Goal: Task Accomplishment & Management: Complete application form

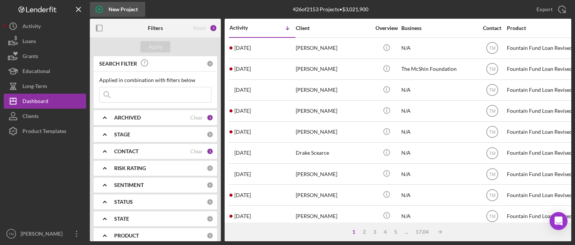
click at [123, 9] on div "New Project" at bounding box center [123, 9] width 29 height 15
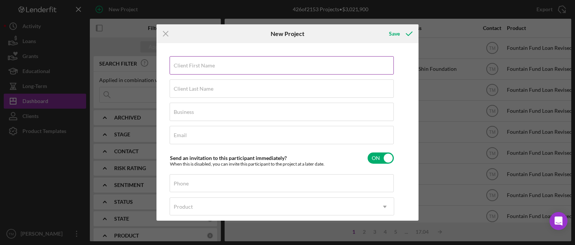
click at [180, 68] on label "Client First Name" at bounding box center [194, 66] width 41 height 6
click at [180, 68] on input "Client First Name" at bounding box center [282, 65] width 224 height 18
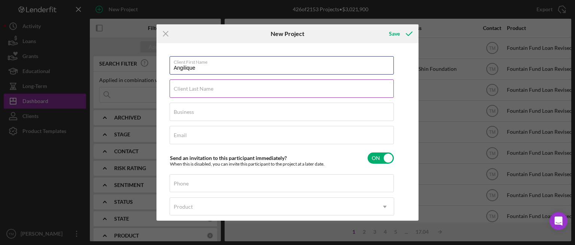
type input "Angilique"
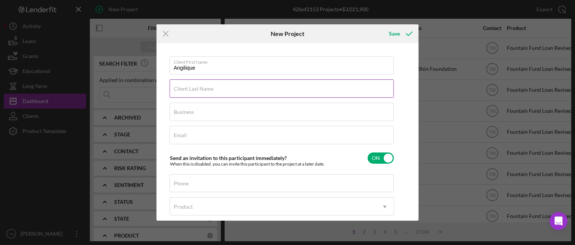
click at [183, 92] on input "Client Last Name" at bounding box center [282, 88] width 224 height 18
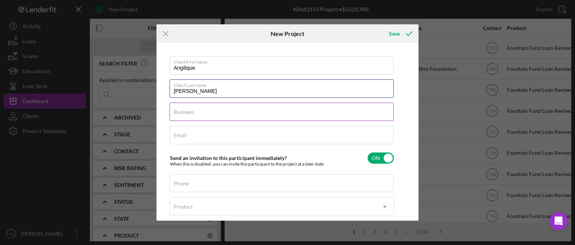
type input "[PERSON_NAME]"
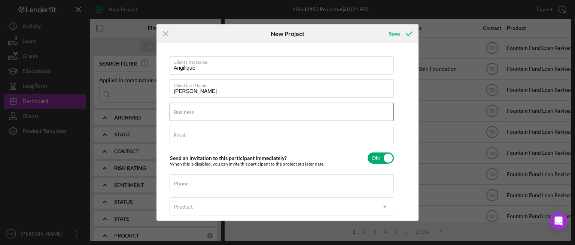
click at [177, 118] on input "Business" at bounding box center [282, 112] width 224 height 18
type input "N/A"
click at [183, 135] on label "Email" at bounding box center [180, 135] width 13 height 6
click at [183, 135] on input "Email" at bounding box center [282, 135] width 224 height 18
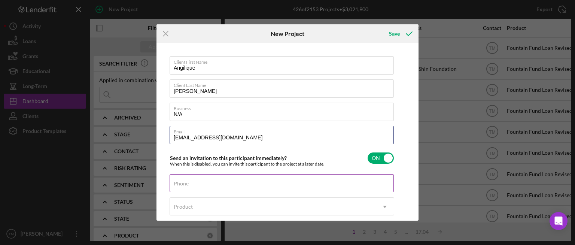
type input "[EMAIL_ADDRESS][DOMAIN_NAME]"
click at [192, 188] on input "Phone" at bounding box center [282, 183] width 224 height 18
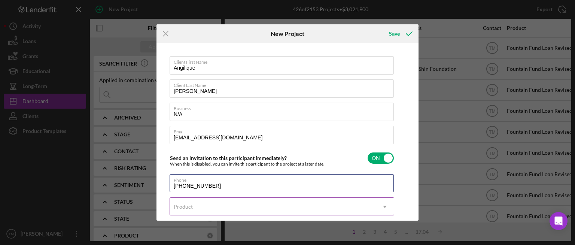
type input "[PHONE_NUMBER]"
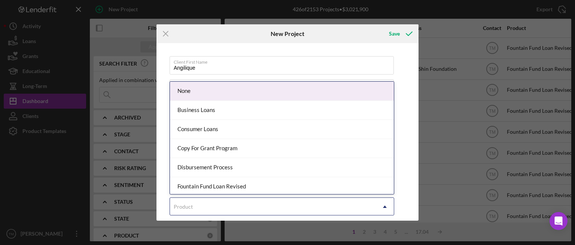
click at [189, 204] on div "Product" at bounding box center [183, 207] width 19 height 6
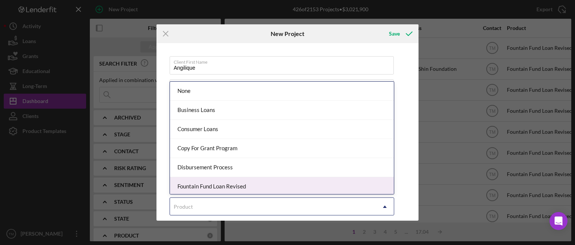
click at [199, 186] on div "Fountain Fund Loan Revised" at bounding box center [282, 186] width 224 height 19
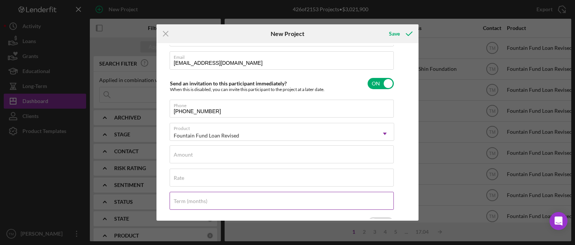
scroll to position [75, 0]
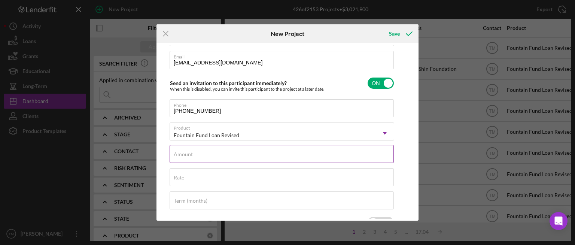
click at [177, 155] on label "Amount" at bounding box center [183, 154] width 19 height 6
click at [177, 155] on input "Amount" at bounding box center [282, 154] width 224 height 18
type input "$3,500"
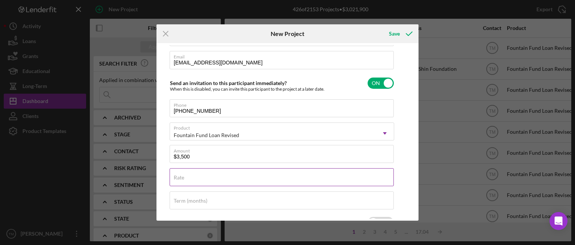
click at [184, 177] on label "Rate" at bounding box center [179, 177] width 10 height 6
click at [184, 177] on input "Rate" at bounding box center [282, 177] width 224 height 18
type input "3.000%"
click at [194, 198] on label "Term (months)" at bounding box center [191, 201] width 34 height 6
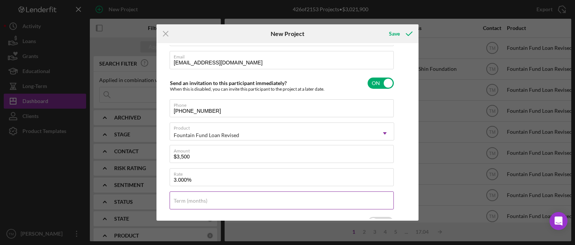
click at [194, 198] on input "Term (months)" at bounding box center [282, 200] width 224 height 18
type input "12"
click at [407, 35] on icon "submit" at bounding box center [409, 33] width 19 height 19
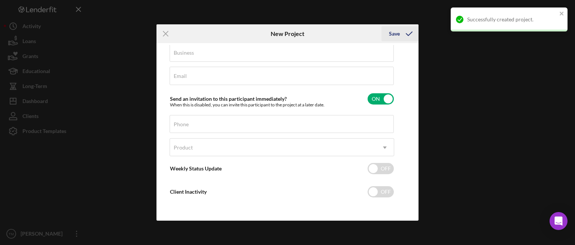
scroll to position [58, 0]
